Goal: Transaction & Acquisition: Obtain resource

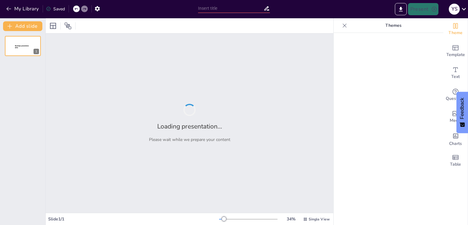
type input "The Partition of India: Historical Context and Consequences"
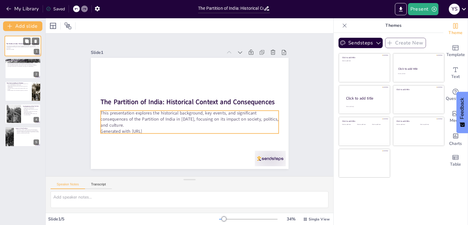
click at [19, 48] on p "This presentation explores the historical background, key events, and significa…" at bounding box center [22, 46] width 33 height 3
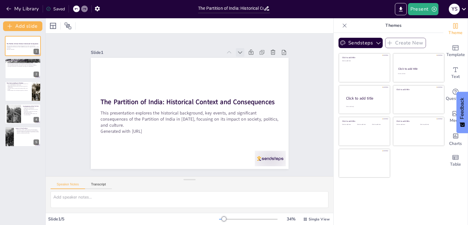
click at [242, 55] on icon at bounding box center [245, 58] width 7 height 7
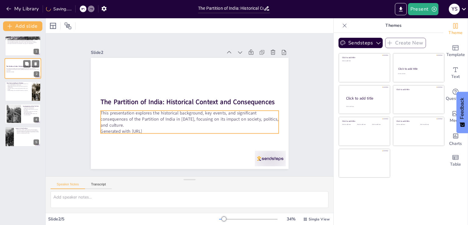
click at [21, 68] on p "This presentation explores the historical background, key events, and significa…" at bounding box center [22, 69] width 33 height 3
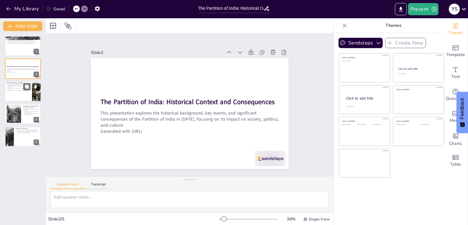
click at [20, 90] on p "The Mountbatten Plan outlined the specifics of Partition." at bounding box center [18, 90] width 24 height 1
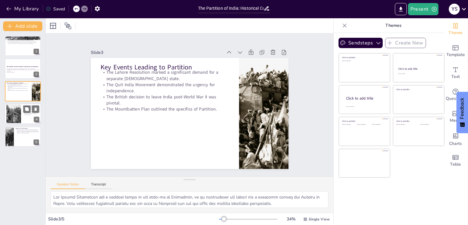
click at [19, 113] on div at bounding box center [14, 114] width 28 height 19
type textarea "The displacement resulting from the Partition was unprecedented, with millions …"
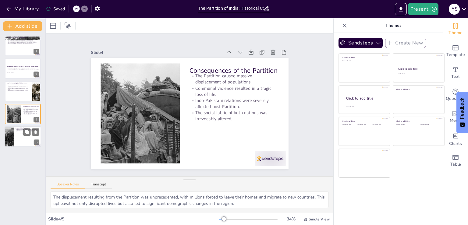
click at [17, 143] on div at bounding box center [23, 136] width 37 height 21
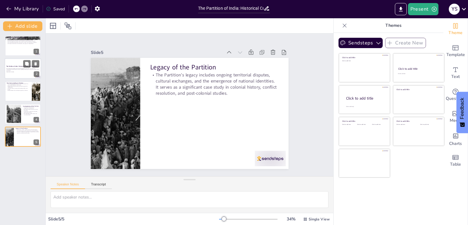
click at [21, 70] on p "This presentation explores the historical background, key events, and significa…" at bounding box center [22, 69] width 33 height 3
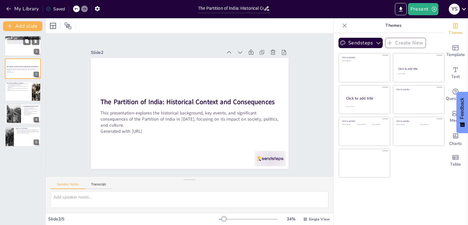
click at [19, 51] on div at bounding box center [23, 46] width 37 height 21
type textarea "The Partition of India was deeply rooted in the colonial policies of the Britis…"
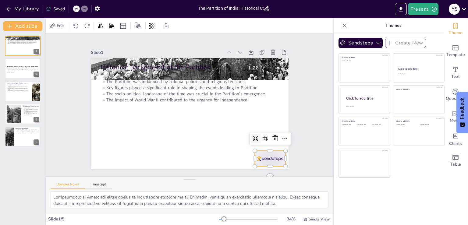
click at [144, 170] on div at bounding box center [136, 185] width 16 height 31
click at [198, 192] on icon at bounding box center [194, 197] width 10 height 10
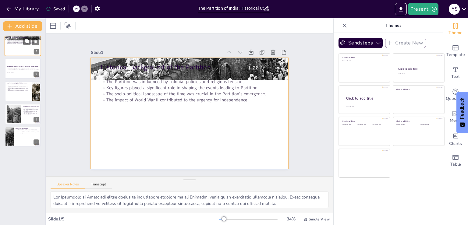
click at [19, 48] on div at bounding box center [23, 46] width 37 height 21
drag, startPoint x: 236, startPoint y: 110, endPoint x: 236, endPoint y: 122, distance: 12.5
click at [236, 122] on div at bounding box center [185, 112] width 227 height 195
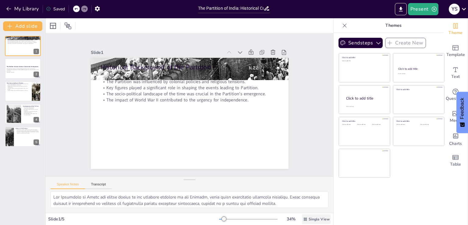
click at [318, 217] on span "Single View" at bounding box center [319, 219] width 21 height 5
click at [314, 205] on span "List View" at bounding box center [308, 206] width 32 height 6
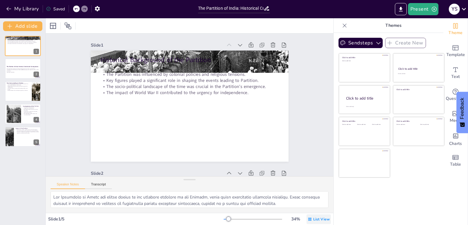
click at [314, 217] on span "List View" at bounding box center [321, 219] width 16 height 5
click at [316, 195] on span "Single View" at bounding box center [310, 194] width 28 height 6
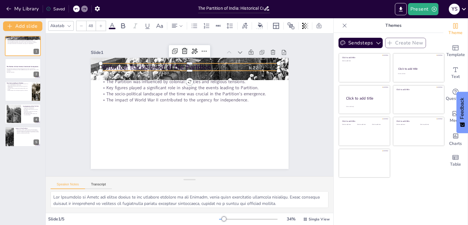
click at [149, 69] on div "Historical Background of the Partition The Partition was influenced by colonial…" at bounding box center [186, 113] width 226 height 182
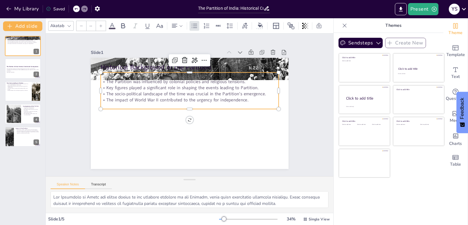
type input "32"
click at [156, 88] on p "The socio-political landscape of the time was crucial in the Partition's emerge…" at bounding box center [191, 94] width 178 height 25
click at [37, 75] on div "2" at bounding box center [36, 74] width 5 height 5
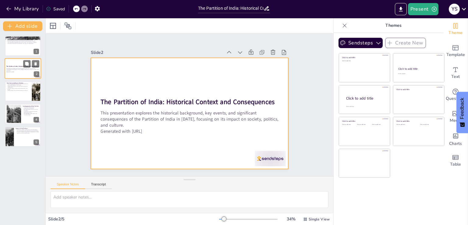
click at [21, 74] on div at bounding box center [23, 68] width 37 height 21
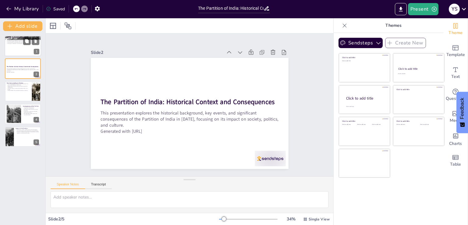
click at [14, 45] on div "The Partition was influenced by colonial policies and religious tensions. Key f…" at bounding box center [22, 41] width 33 height 7
type textarea "The Partition of India was deeply rooted in the colonial policies of the Britis…"
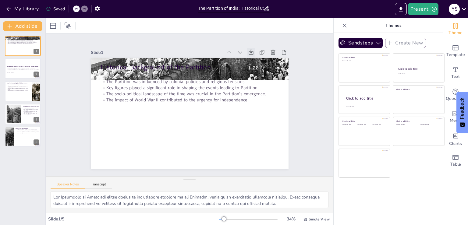
click at [257, 63] on icon at bounding box center [260, 66] width 7 height 7
click at [274, 92] on icon at bounding box center [278, 96] width 8 height 8
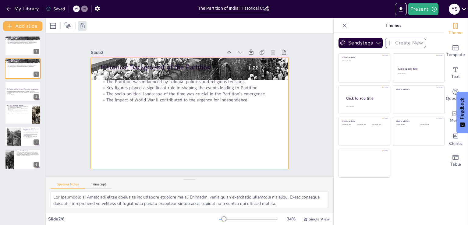
click at [273, 119] on icon at bounding box center [277, 123] width 9 height 9
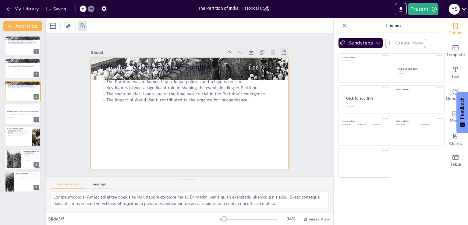
click at [286, 59] on icon at bounding box center [289, 62] width 7 height 7
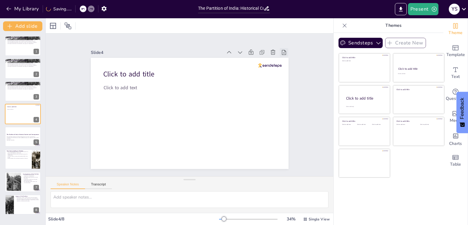
click at [293, 114] on icon at bounding box center [297, 118] width 9 height 9
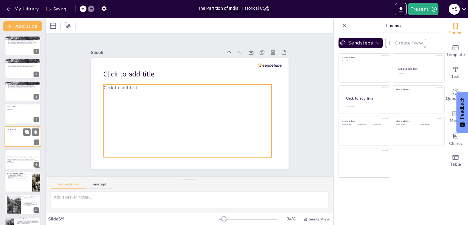
click at [21, 137] on div "Click to add text" at bounding box center [22, 137] width 31 height 13
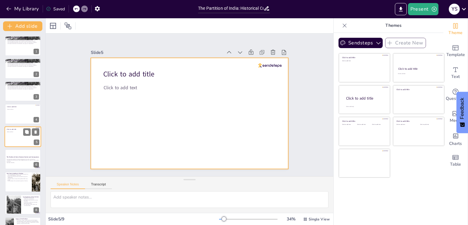
scroll to position [9, 0]
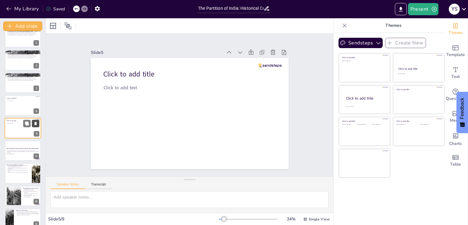
click at [37, 123] on icon at bounding box center [36, 123] width 4 height 4
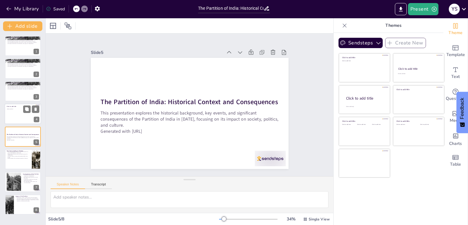
click at [9, 116] on div "Click to add text" at bounding box center [22, 115] width 31 height 13
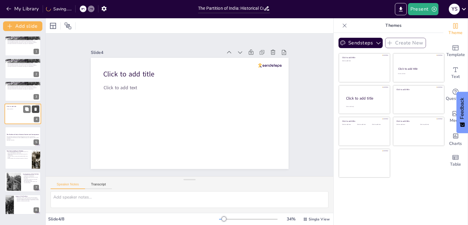
click at [39, 109] on button at bounding box center [35, 109] width 7 height 7
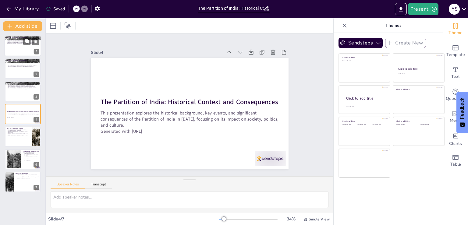
click at [13, 46] on div at bounding box center [23, 46] width 37 height 21
type textarea "The Partition of India was deeply rooted in the colonial policies of the Britis…"
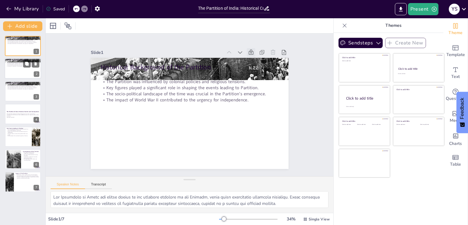
click at [15, 73] on div at bounding box center [23, 68] width 37 height 21
click at [33, 91] on div at bounding box center [23, 91] width 37 height 21
click at [37, 85] on icon at bounding box center [36, 86] width 4 height 4
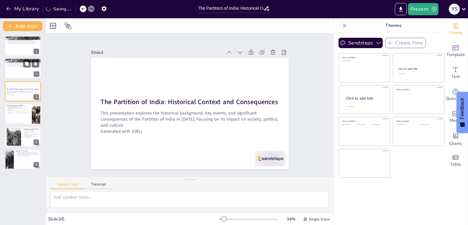
click at [17, 61] on div "The Partition was influenced by colonial policies and religious tensions. Key f…" at bounding box center [22, 64] width 33 height 7
type textarea "The Partition of India was deeply rooted in the colonial policies of the Britis…"
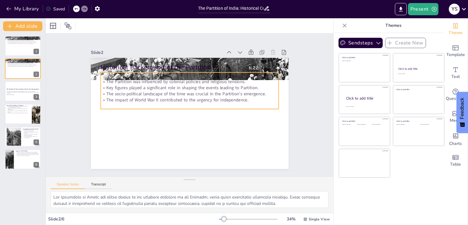
click at [177, 90] on p "The socio-political landscape of the time was crucial in the Partition's emerge…" at bounding box center [191, 93] width 175 height 43
click at [253, 56] on icon at bounding box center [256, 59] width 7 height 7
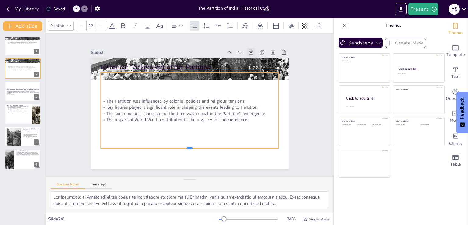
drag, startPoint x: 176, startPoint y: 107, endPoint x: 176, endPoint y: 146, distance: 39.3
click at [176, 148] on div at bounding box center [190, 150] width 178 height 5
click at [172, 71] on div "The Partition was influenced by colonial policies and religious tensions. Key f…" at bounding box center [189, 110] width 185 height 94
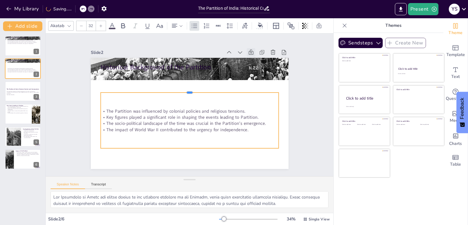
drag, startPoint x: 174, startPoint y: 69, endPoint x: 174, endPoint y: 90, distance: 20.1
click at [174, 90] on div at bounding box center [202, 97] width 93 height 157
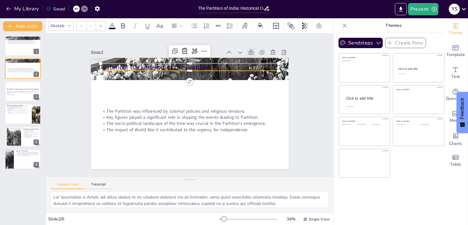
type input "48"
click at [155, 64] on p "Historical Background of the Partition" at bounding box center [193, 68] width 178 height 28
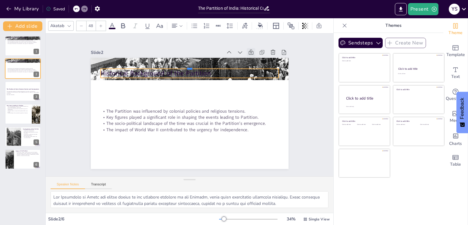
drag, startPoint x: 157, startPoint y: 60, endPoint x: 158, endPoint y: 86, distance: 25.6
click at [158, 86] on div "Historical Background of the Partition The Partition was influenced by colonial…" at bounding box center [188, 113] width 217 height 150
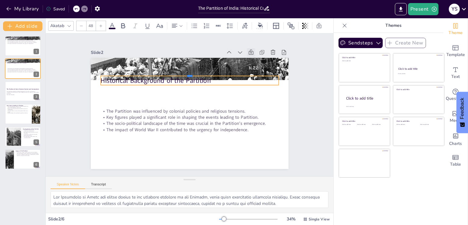
drag, startPoint x: 159, startPoint y: 65, endPoint x: 159, endPoint y: 86, distance: 20.4
click at [159, 86] on div "Historical Background of the Partition The Partition was influenced by colonial…" at bounding box center [186, 113] width 226 height 182
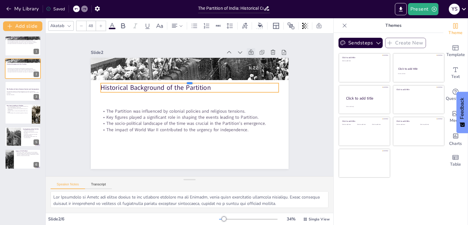
drag, startPoint x: 160, startPoint y: 73, endPoint x: 160, endPoint y: 89, distance: 16.4
click at [160, 89] on div "Historical Background of the Partition The Partition was influenced by colonial…" at bounding box center [183, 111] width 221 height 215
click at [318, 116] on div "Slide 1 Historical Background of the Partition The Partition was influenced by …" at bounding box center [189, 105] width 301 height 172
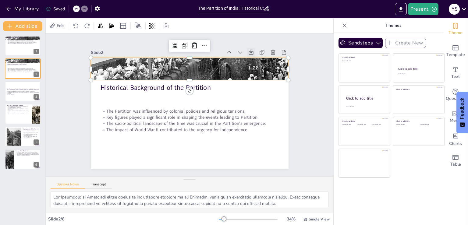
click at [215, 62] on div at bounding box center [193, 69] width 210 height 144
click at [14, 49] on div at bounding box center [23, 46] width 37 height 21
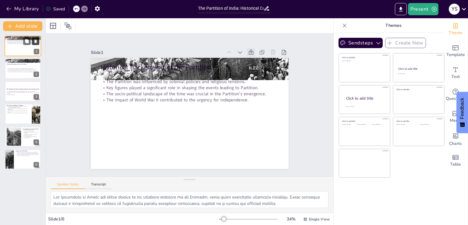
click at [36, 42] on icon at bounding box center [35, 41] width 2 height 3
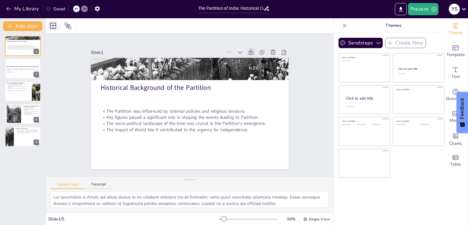
click at [51, 27] on icon at bounding box center [52, 25] width 7 height 7
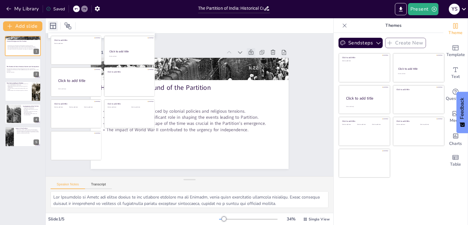
click at [51, 27] on icon at bounding box center [52, 25] width 7 height 7
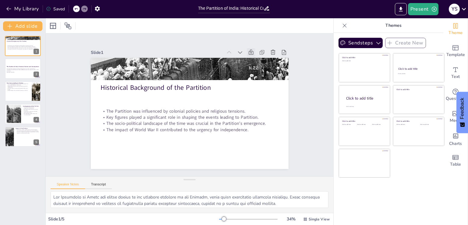
click at [334, 97] on div "Sendsteps Create New Click to add title Click to add text Click to add title Cl…" at bounding box center [389, 129] width 110 height 192
click at [375, 40] on icon "button" at bounding box center [378, 43] width 6 height 6
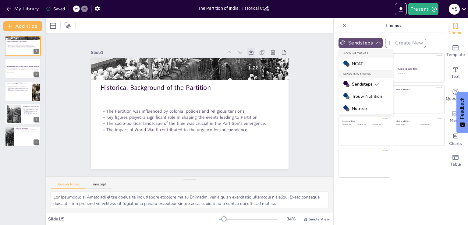
click at [375, 40] on icon "button" at bounding box center [378, 43] width 6 height 6
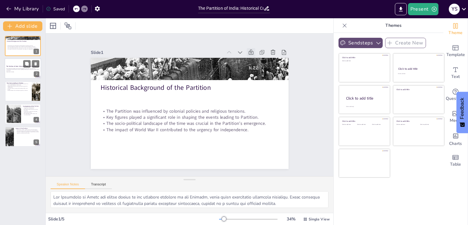
click at [21, 68] on p "This presentation explores the historical background, key events, and significa…" at bounding box center [22, 69] width 33 height 3
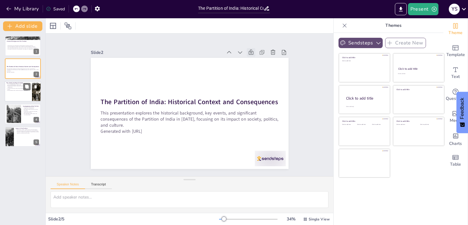
click at [28, 93] on div at bounding box center [23, 91] width 37 height 21
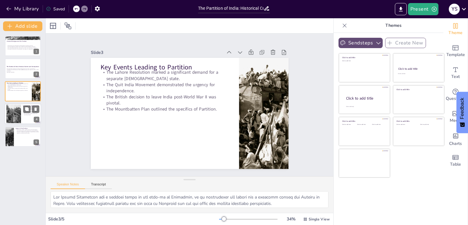
click at [24, 118] on div at bounding box center [23, 114] width 37 height 21
type textarea "The displacement resulting from the Partition was unprecedented, with millions …"
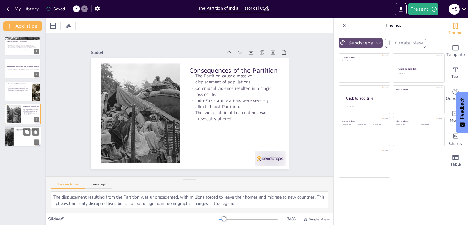
click at [25, 138] on div at bounding box center [23, 136] width 37 height 21
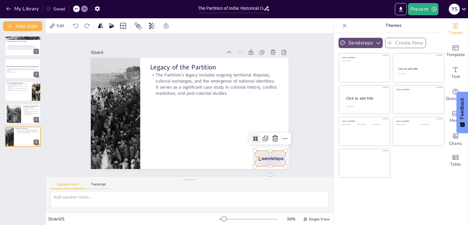
click at [263, 159] on div at bounding box center [264, 166] width 32 height 19
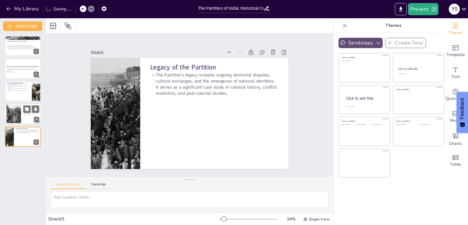
click at [20, 115] on div at bounding box center [14, 114] width 28 height 19
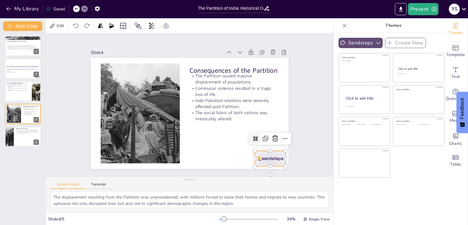
click at [268, 157] on div at bounding box center [264, 166] width 32 height 19
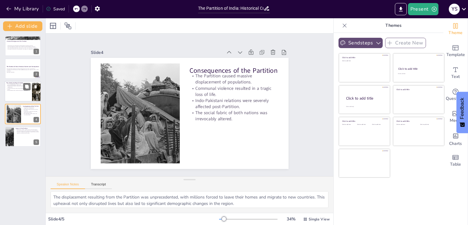
click at [22, 90] on p "The Mountbatten Plan outlined the specifics of Partition." at bounding box center [18, 90] width 24 height 1
type textarea "The Lahore Resolution was a crucial event in the lead-up to Partition, as it ar…"
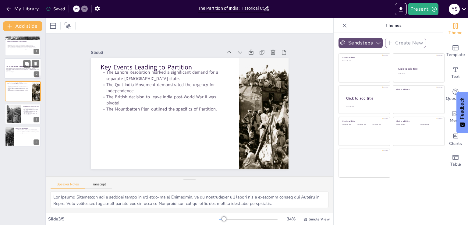
click at [19, 69] on p "This presentation explores the historical background, key events, and significa…" at bounding box center [22, 69] width 33 height 3
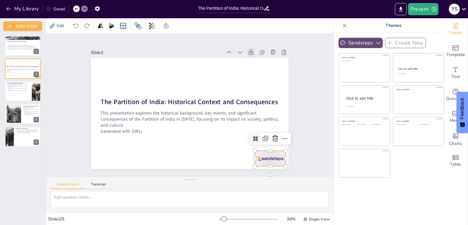
click at [268, 163] on div at bounding box center [258, 174] width 34 height 22
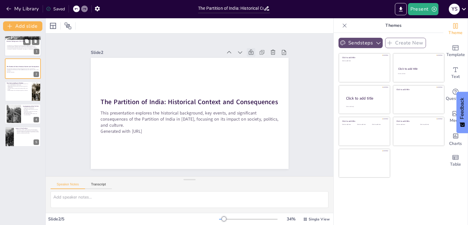
click at [11, 48] on p "The socio-political landscape of the time was crucial in the Partition's emerge…" at bounding box center [22, 47] width 33 height 1
type textarea "The Partition of India was deeply rooted in the colonial policies of the Britis…"
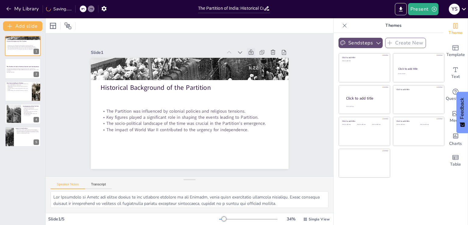
click at [304, 142] on div "Slide 1 Historical Background of the Partition The Partition was influenced by …" at bounding box center [189, 105] width 311 height 200
click at [375, 43] on icon "button" at bounding box center [378, 43] width 6 height 6
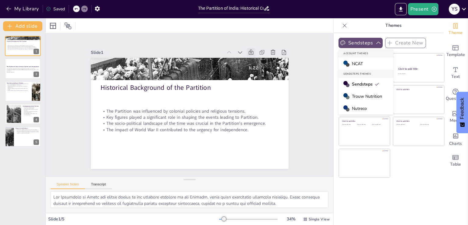
click at [361, 83] on span "Sendsteps" at bounding box center [365, 84] width 27 height 6
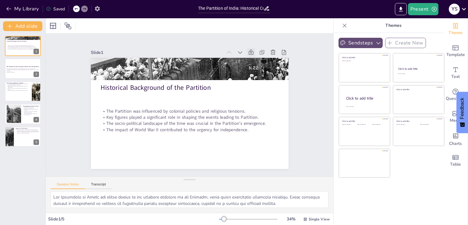
click at [97, 7] on icon "button" at bounding box center [97, 8] width 5 height 5
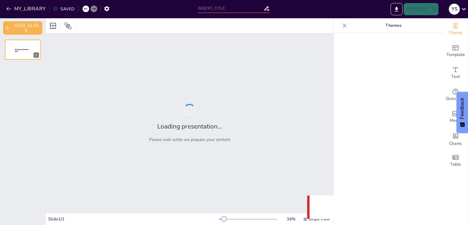
type input "The Partition of India: Historical Context and Consequences"
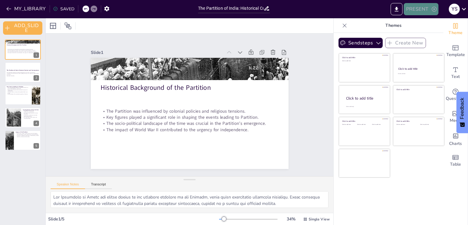
click at [434, 8] on icon "button" at bounding box center [434, 9] width 6 height 6
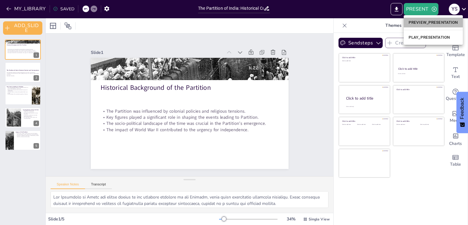
click at [436, 19] on li "PREVIEW_PRESENTATION" at bounding box center [433, 23] width 59 height 10
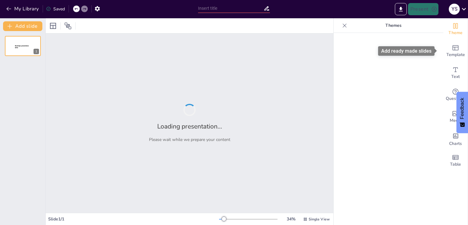
type input "The Partition of India: Historical Context and Consequences"
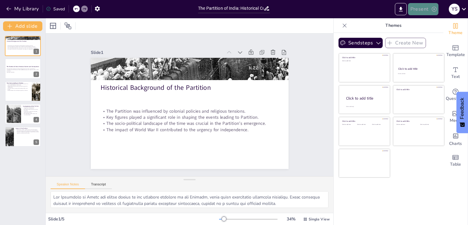
click at [431, 11] on icon "button" at bounding box center [434, 9] width 6 height 6
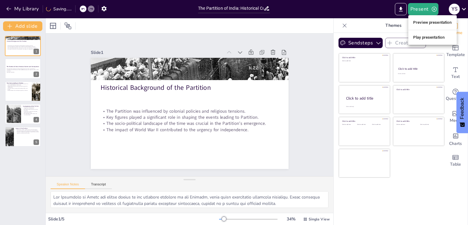
click at [434, 20] on li "Preview presentation" at bounding box center [432, 23] width 48 height 10
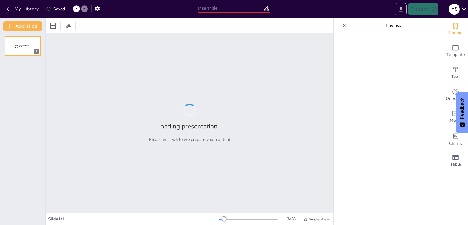
type input "The Partition of India: Historical Context and Consequences"
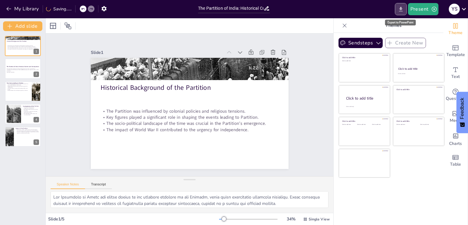
click at [404, 7] on icon "Export to PowerPoint" at bounding box center [401, 9] width 6 height 6
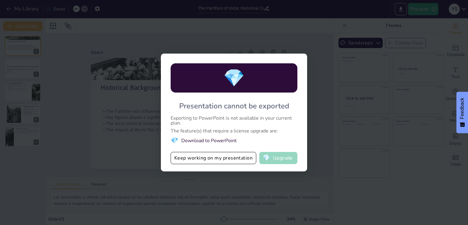
click at [282, 157] on button "💎 Upgrade" at bounding box center [278, 158] width 38 height 12
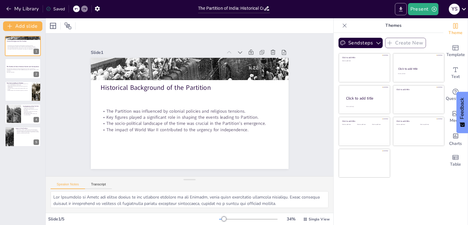
click at [401, 9] on icon "Export to PowerPoint" at bounding box center [401, 9] width 4 height 5
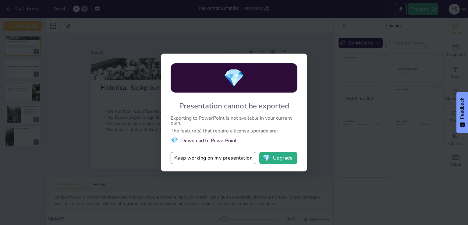
click at [355, 120] on div "💎 Presentation cannot be exported Exporting to PowerPoint is not available in y…" at bounding box center [234, 112] width 468 height 225
click at [366, 123] on div "💎 Presentation cannot be exported Exporting to PowerPoint is not available in y…" at bounding box center [234, 112] width 468 height 225
click at [166, 21] on div "💎 Presentation cannot be exported Exporting to PowerPoint is not available in y…" at bounding box center [234, 112] width 468 height 225
